Goal: Information Seeking & Learning: Learn about a topic

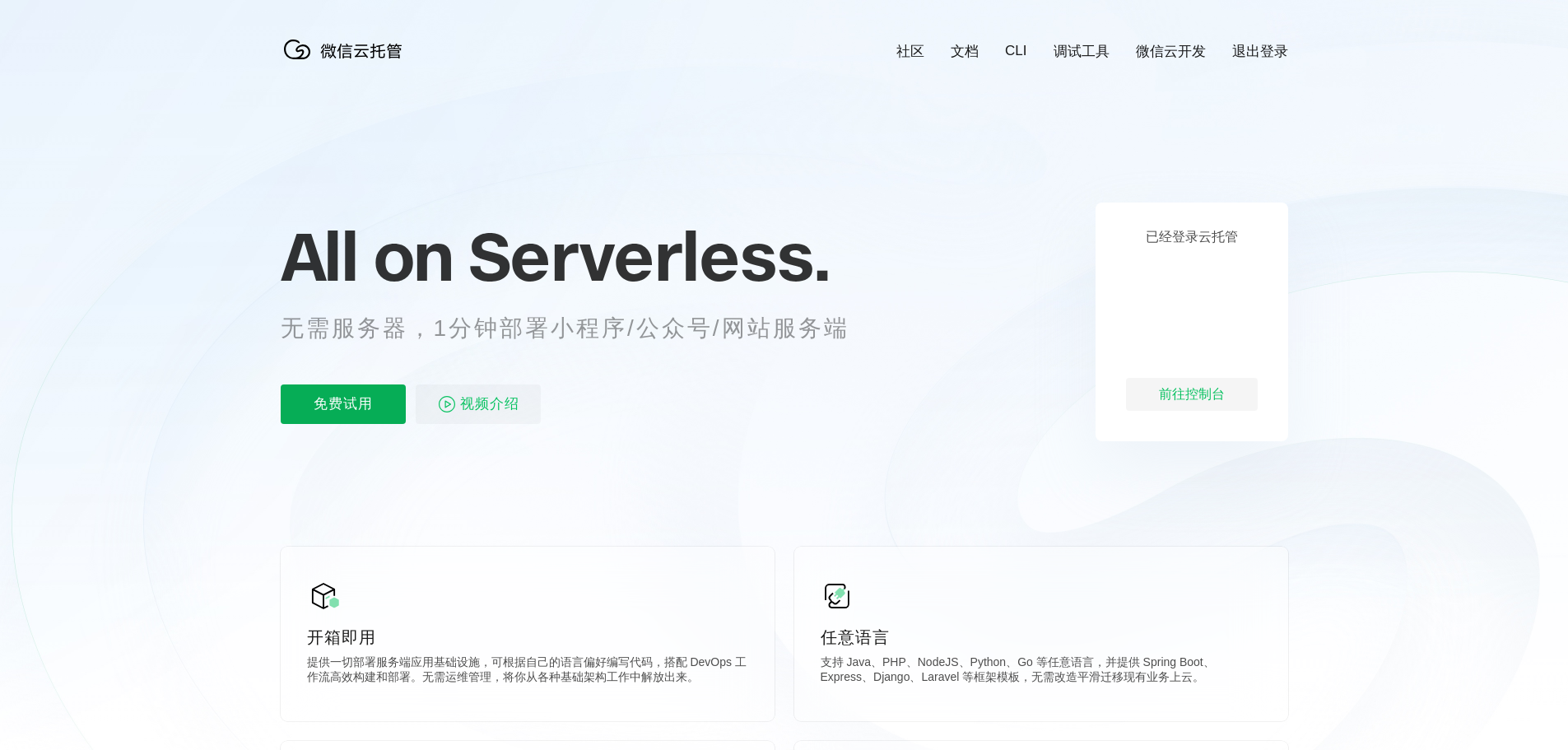
click at [353, 407] on p "免费试用" at bounding box center [343, 404] width 125 height 40
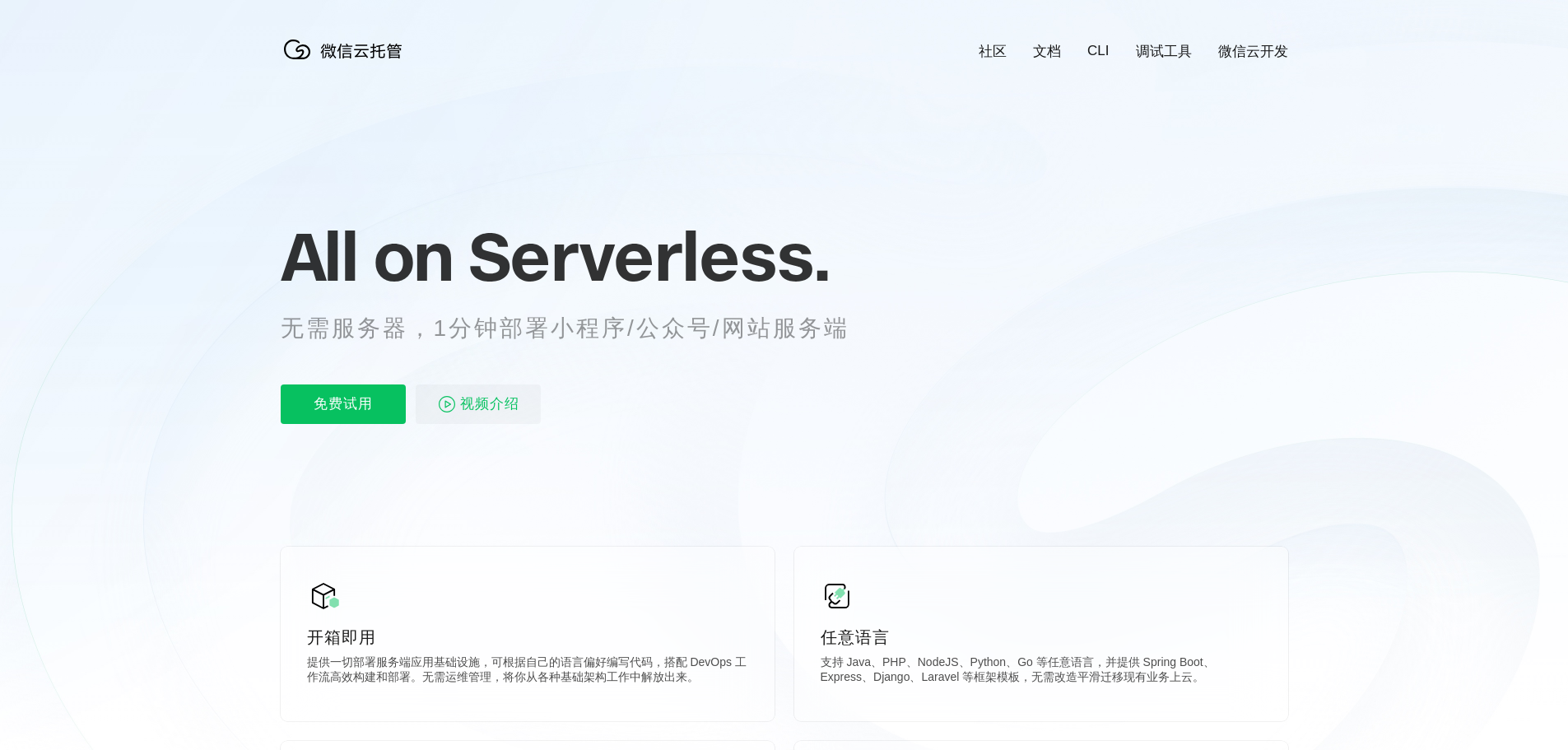
click at [1052, 48] on div "社区 文档 CLI 调试工具 微信云开发" at bounding box center [1120, 51] width 335 height 19
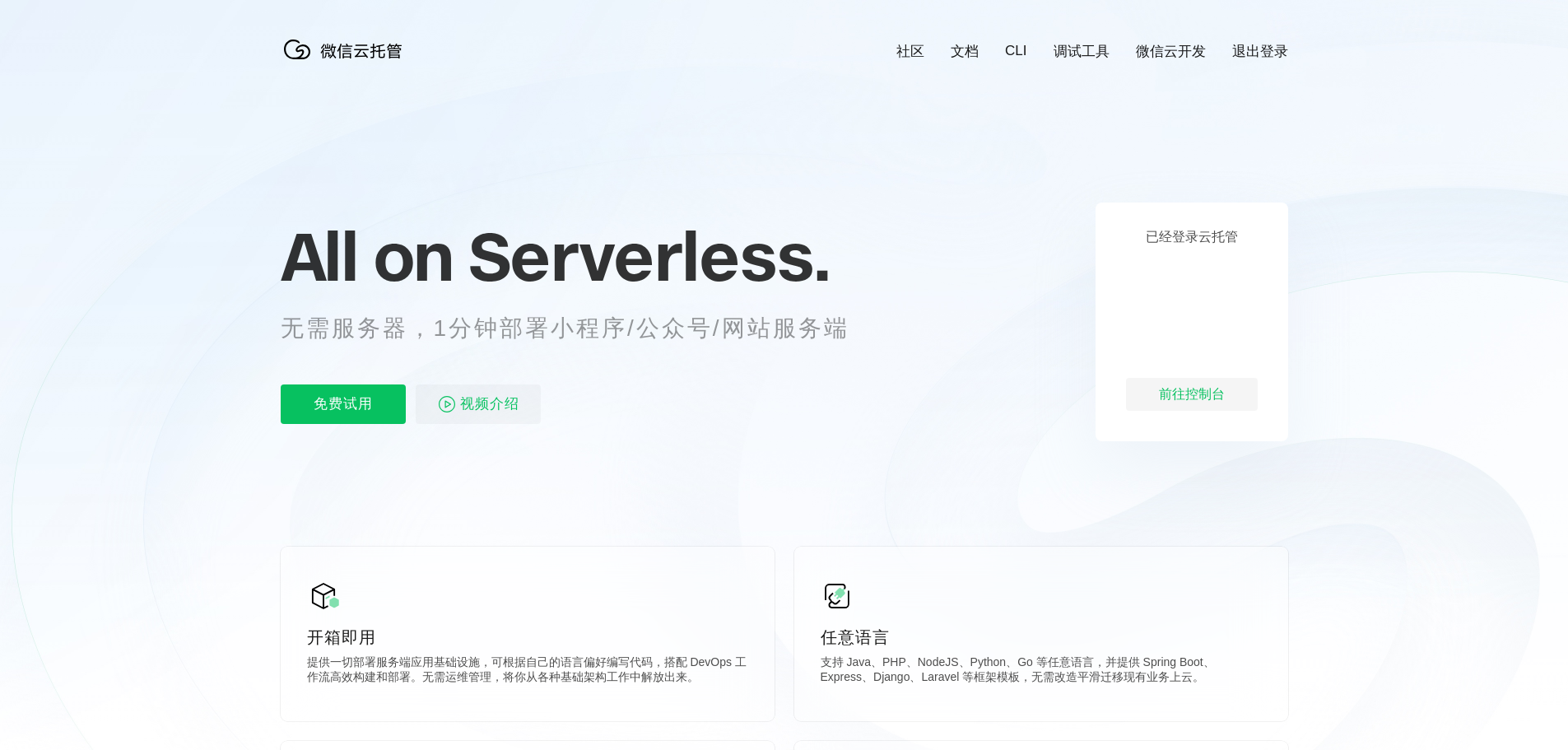
scroll to position [0, 2927]
click at [973, 55] on link "文档" at bounding box center [964, 51] width 28 height 19
